Goal: Find specific page/section

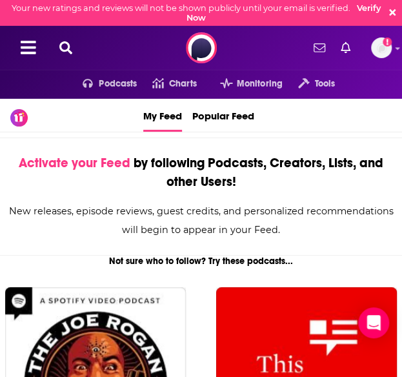
click at [64, 41] on icon at bounding box center [65, 47] width 13 height 13
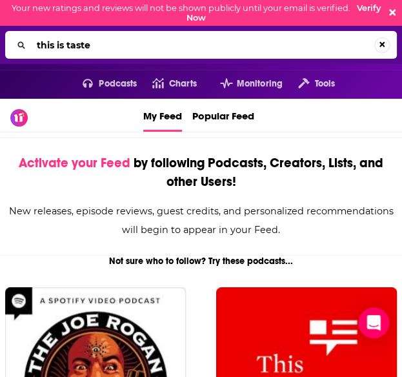
type input "this is taste"
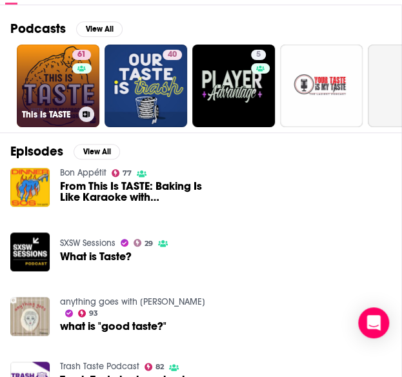
scroll to position [175, 0]
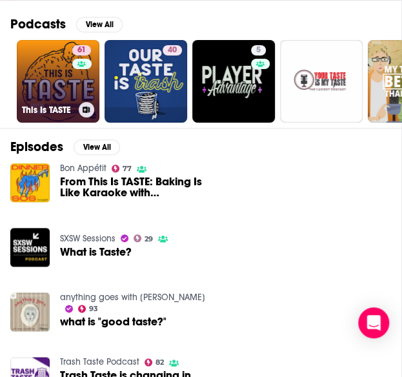
click at [53, 69] on link "61 This Is TASTE" at bounding box center [58, 81] width 83 height 83
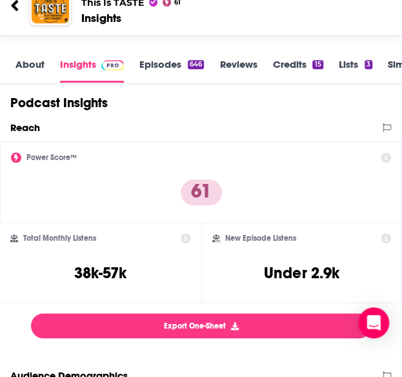
scroll to position [173, 0]
